Goal: Task Accomplishment & Management: Complete application form

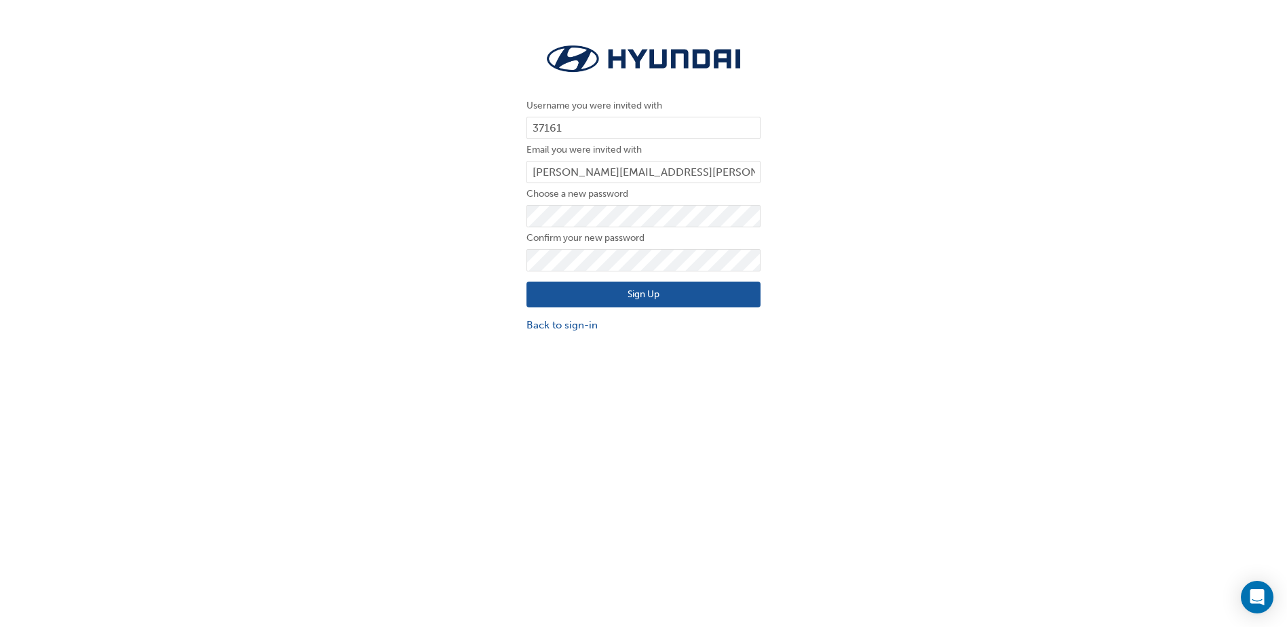
click at [639, 300] on button "Sign Up" at bounding box center [644, 295] width 234 height 26
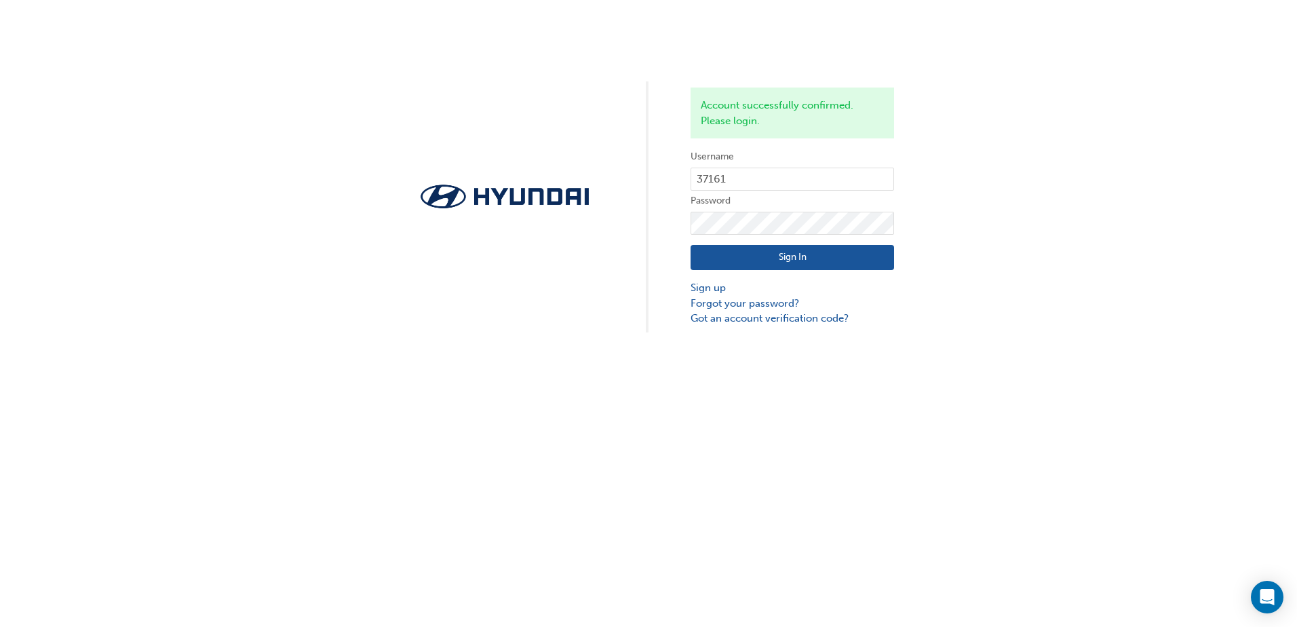
click at [785, 257] on button "Sign In" at bounding box center [793, 258] width 204 height 26
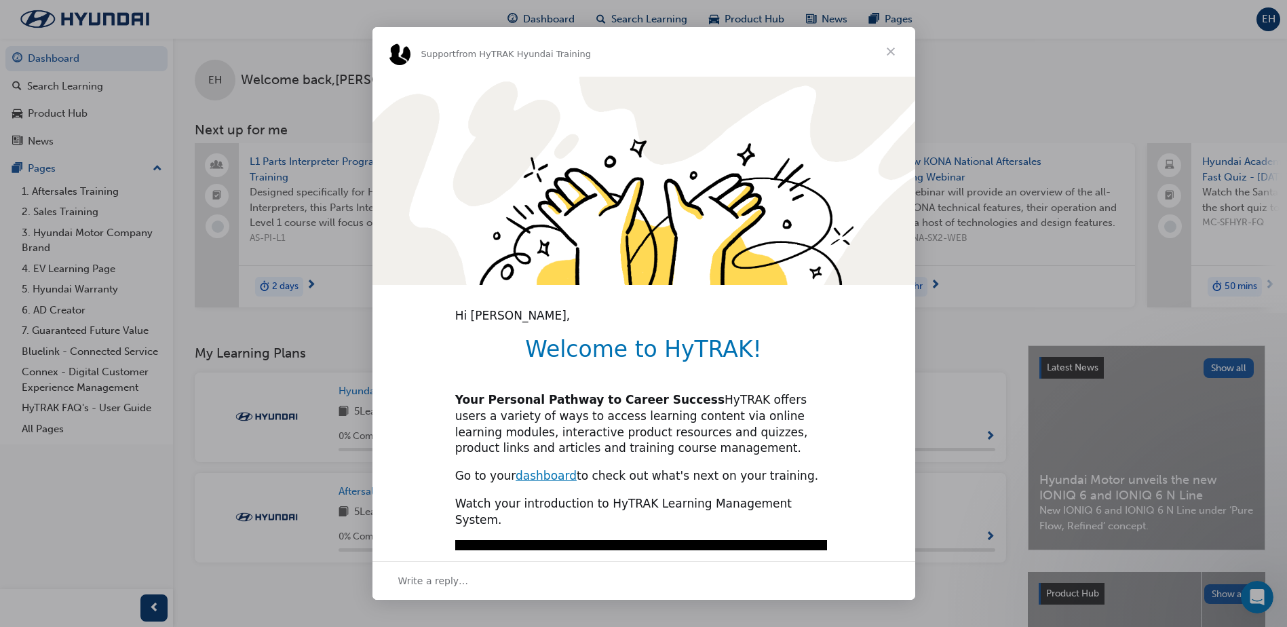
click at [892, 52] on span "Close" at bounding box center [890, 51] width 49 height 49
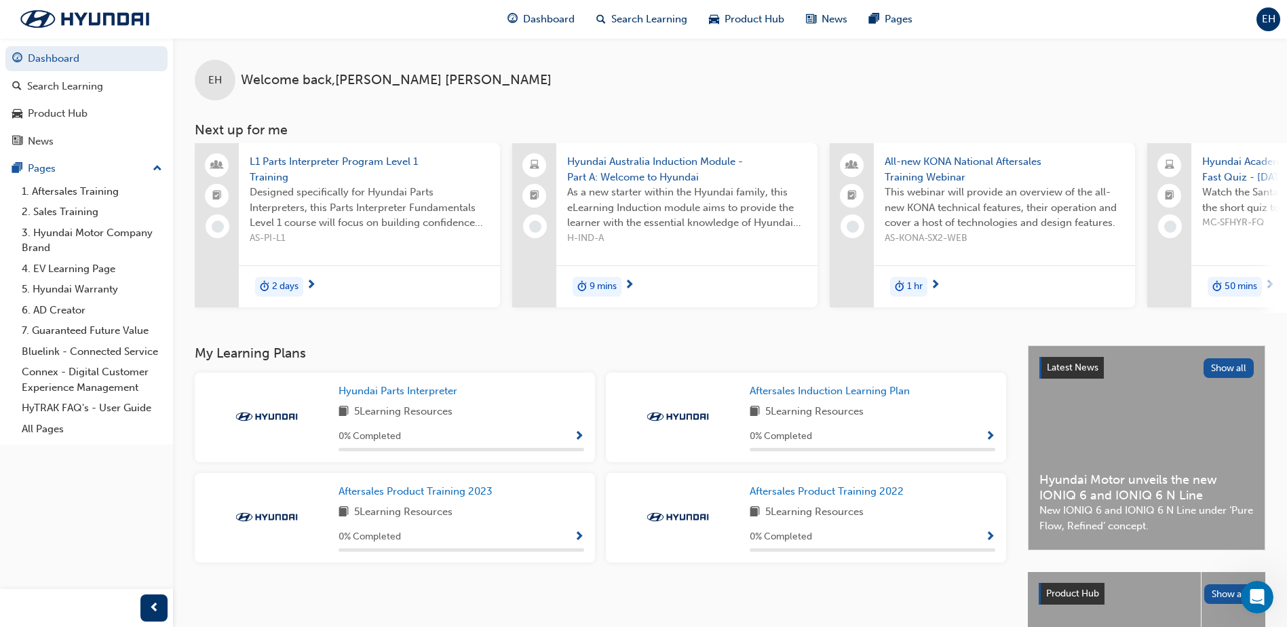
drag, startPoint x: 1262, startPoint y: 0, endPoint x: 1166, endPoint y: 9, distance: 96.1
click at [1166, 9] on div "Dashboard Search Learning Product Hub News Pages EH" at bounding box center [643, 19] width 1287 height 39
drag, startPoint x: 879, startPoint y: 1, endPoint x: 1031, endPoint y: 20, distance: 153.2
click at [1031, 20] on div "Dashboard Search Learning Product Hub News Pages EH" at bounding box center [643, 19] width 1287 height 39
